Goal: Information Seeking & Learning: Learn about a topic

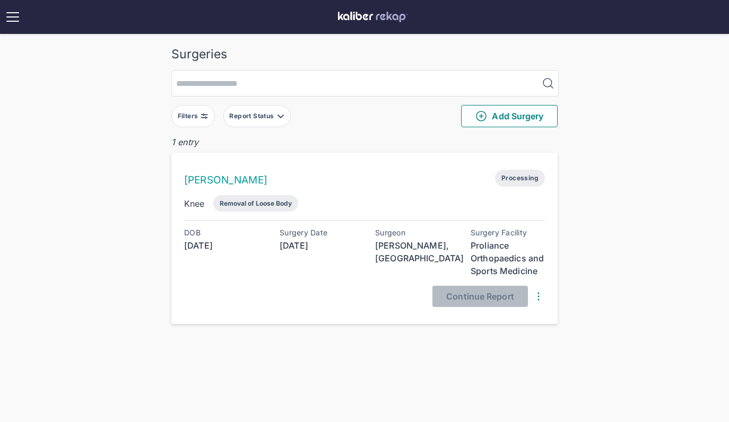
scroll to position [31, 0]
click at [220, 179] on link "[PERSON_NAME]" at bounding box center [225, 180] width 83 height 12
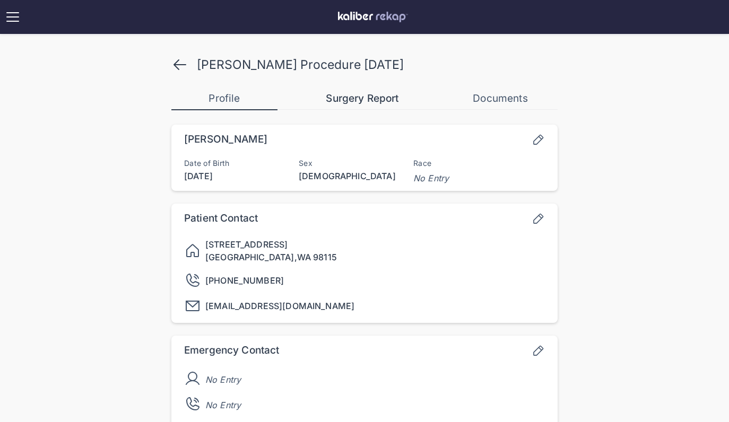
click at [362, 103] on div "Surgery Report" at bounding box center [362, 98] width 106 height 13
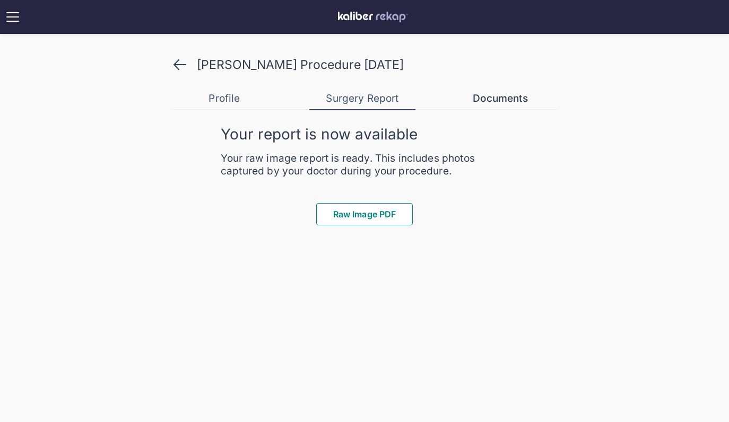
click at [504, 100] on div "Documents" at bounding box center [500, 98] width 106 height 13
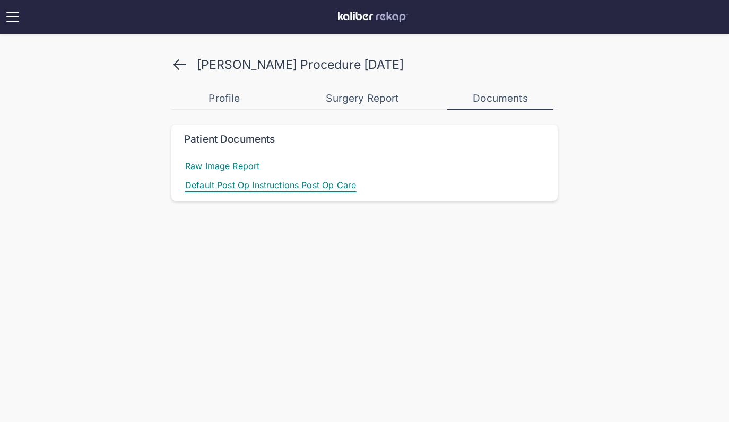
click at [328, 189] on span "Default Post Op Instructions Post Op Care" at bounding box center [270, 185] width 173 height 15
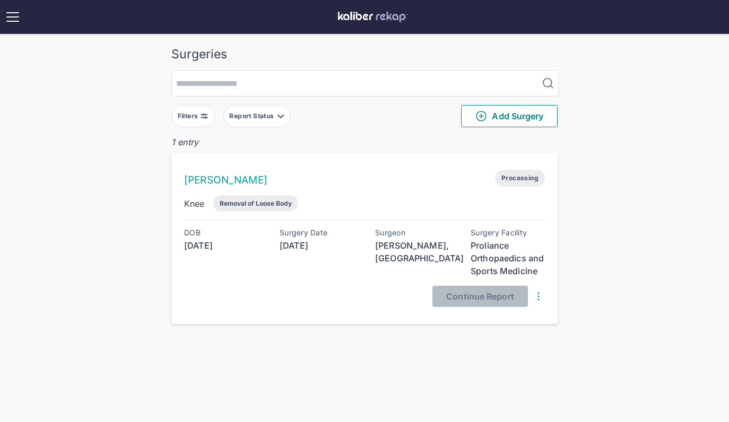
click at [450, 179] on div "ZIAO YIN Processing" at bounding box center [364, 178] width 361 height 17
click at [209, 177] on link "[PERSON_NAME]" at bounding box center [225, 180] width 83 height 12
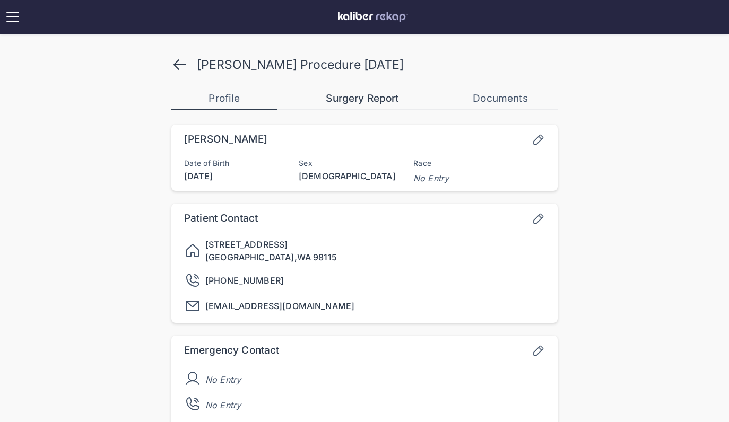
click at [374, 90] on button "Surgery Report" at bounding box center [362, 98] width 106 height 21
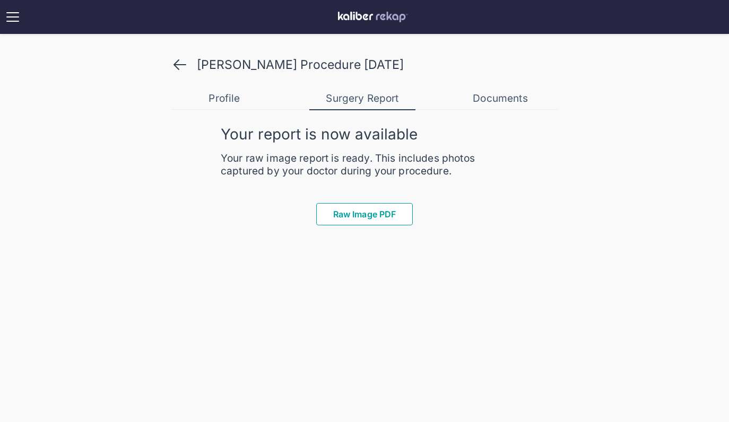
click at [368, 216] on span "Raw Image PDF" at bounding box center [364, 214] width 63 height 11
